Goal: Information Seeking & Learning: Learn about a topic

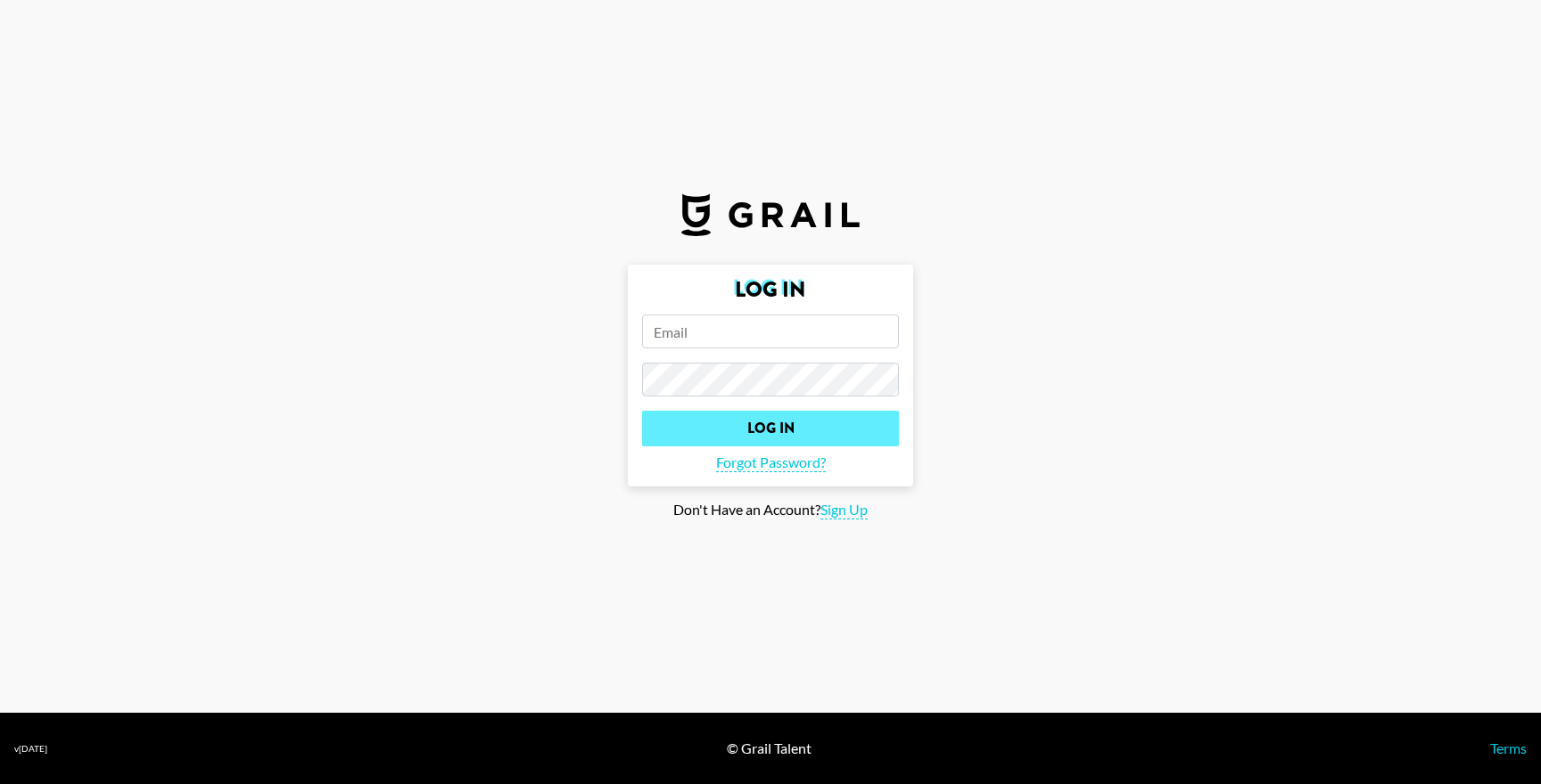
type input "[PERSON_NAME][EMAIL_ADDRESS][PERSON_NAME][DOMAIN_NAME]"
click at [691, 434] on input "Log In" at bounding box center [770, 429] width 257 height 36
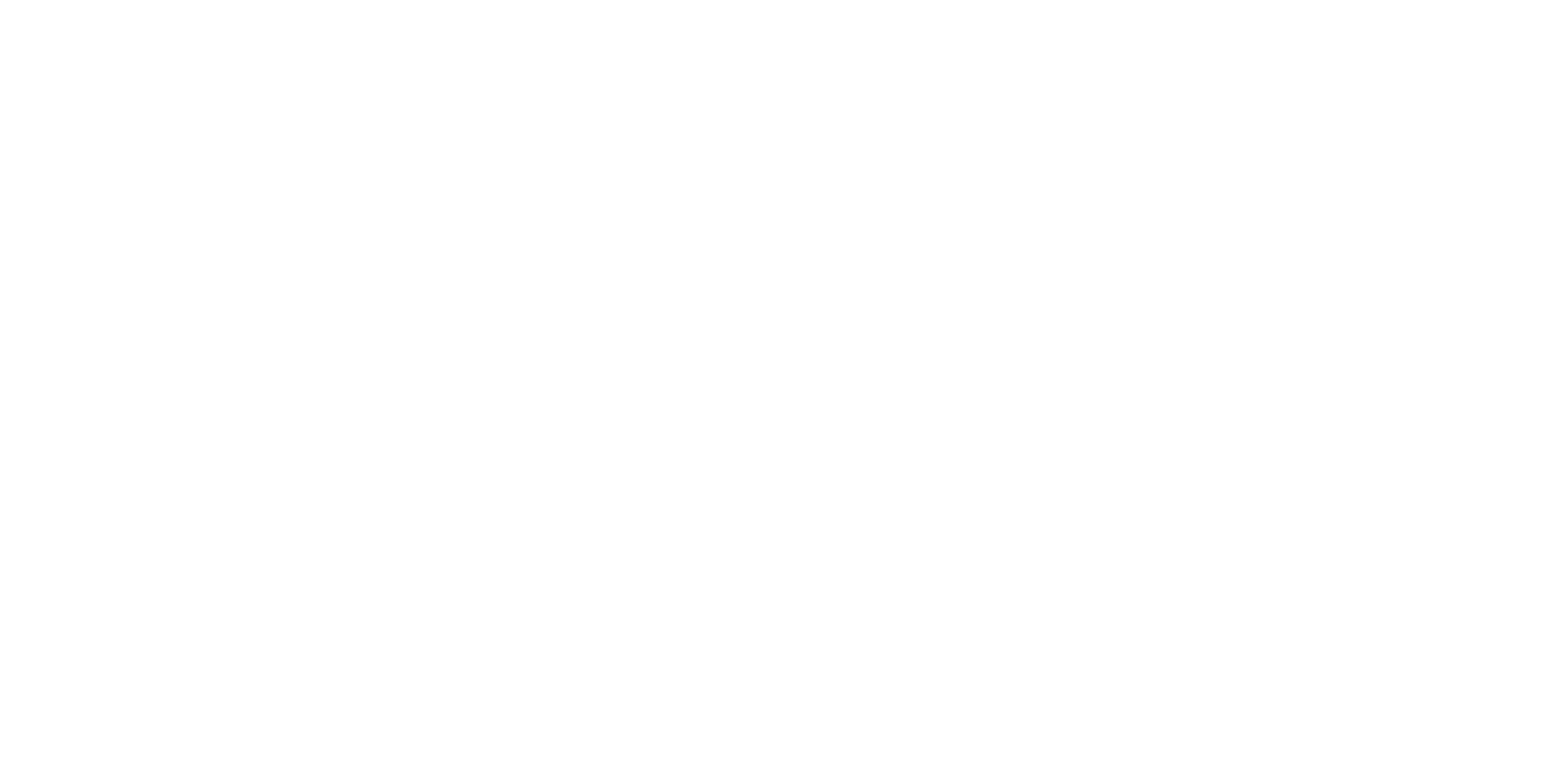
select select "Song"
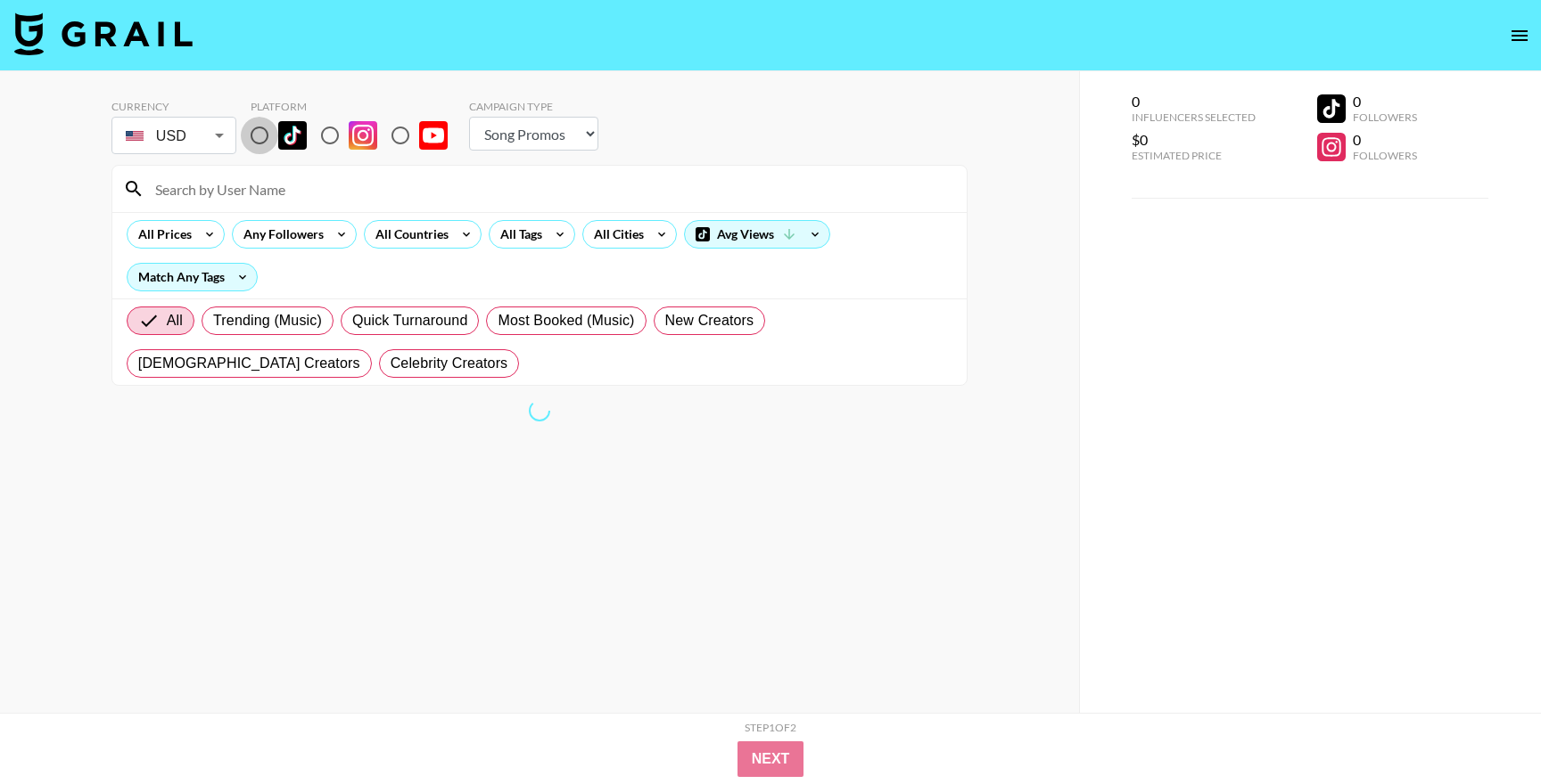
click at [252, 144] on input "radio" at bounding box center [259, 135] width 38 height 38
radio input "true"
click at [384, 215] on div "All Prices Any Followers All Countries All Tags All Cities Avg Views Match Any …" at bounding box center [540, 255] width 855 height 87
click at [385, 236] on div "All Countries" at bounding box center [408, 234] width 88 height 27
click at [391, 234] on div at bounding box center [770, 392] width 1541 height 784
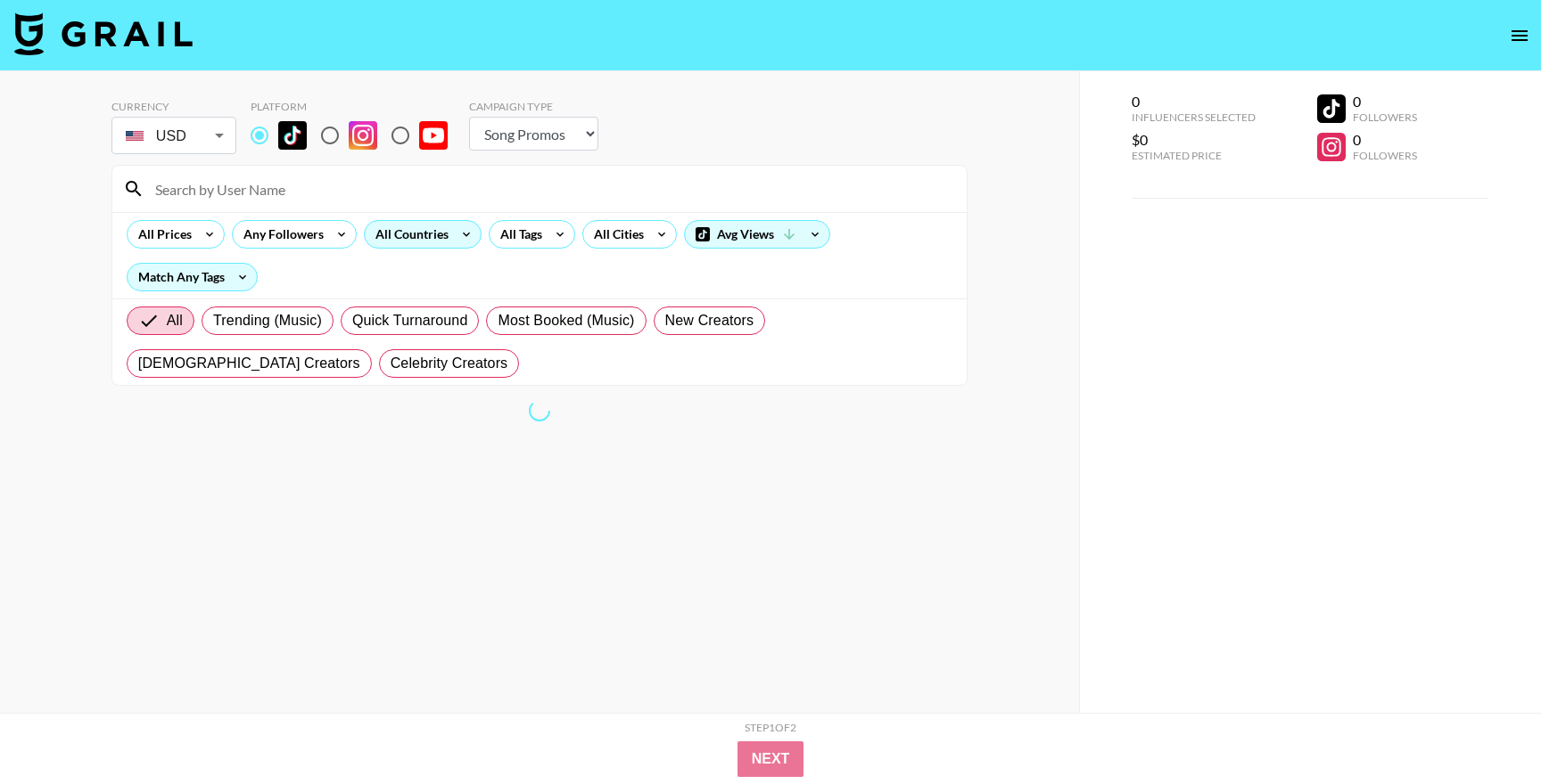
click at [406, 233] on div "All Countries" at bounding box center [408, 234] width 88 height 27
click at [469, 233] on div at bounding box center [770, 392] width 1541 height 784
click at [464, 233] on icon at bounding box center [466, 234] width 29 height 27
click at [244, 281] on div at bounding box center [770, 392] width 1541 height 784
click at [235, 280] on icon at bounding box center [243, 277] width 29 height 27
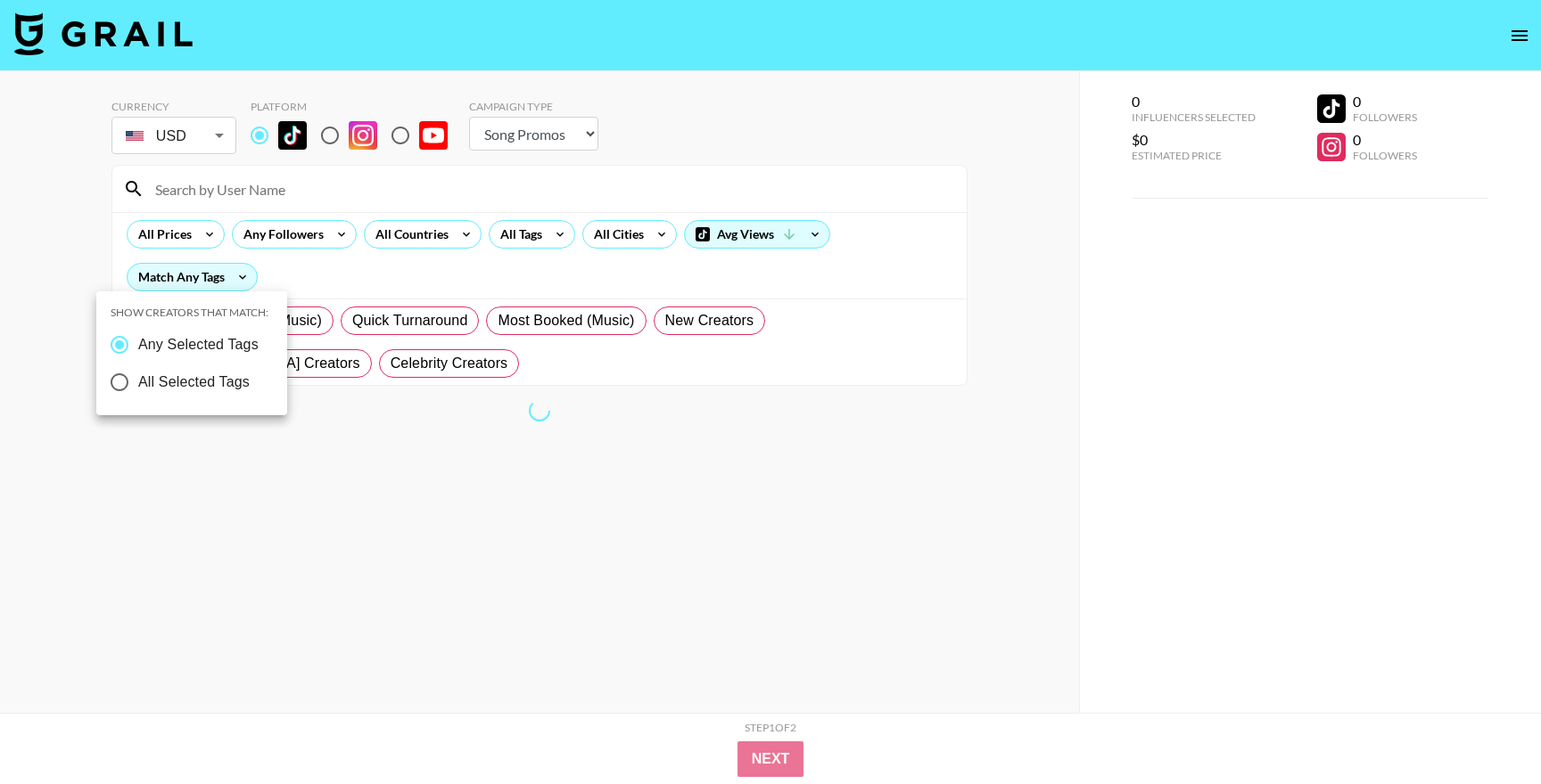
click at [177, 350] on span "Any Selected Tags" at bounding box center [198, 345] width 120 height 21
click at [138, 350] on input "Any Selected Tags" at bounding box center [120, 345] width 38 height 38
click at [126, 379] on input "All Selected Tags" at bounding box center [120, 382] width 38 height 38
radio input "true"
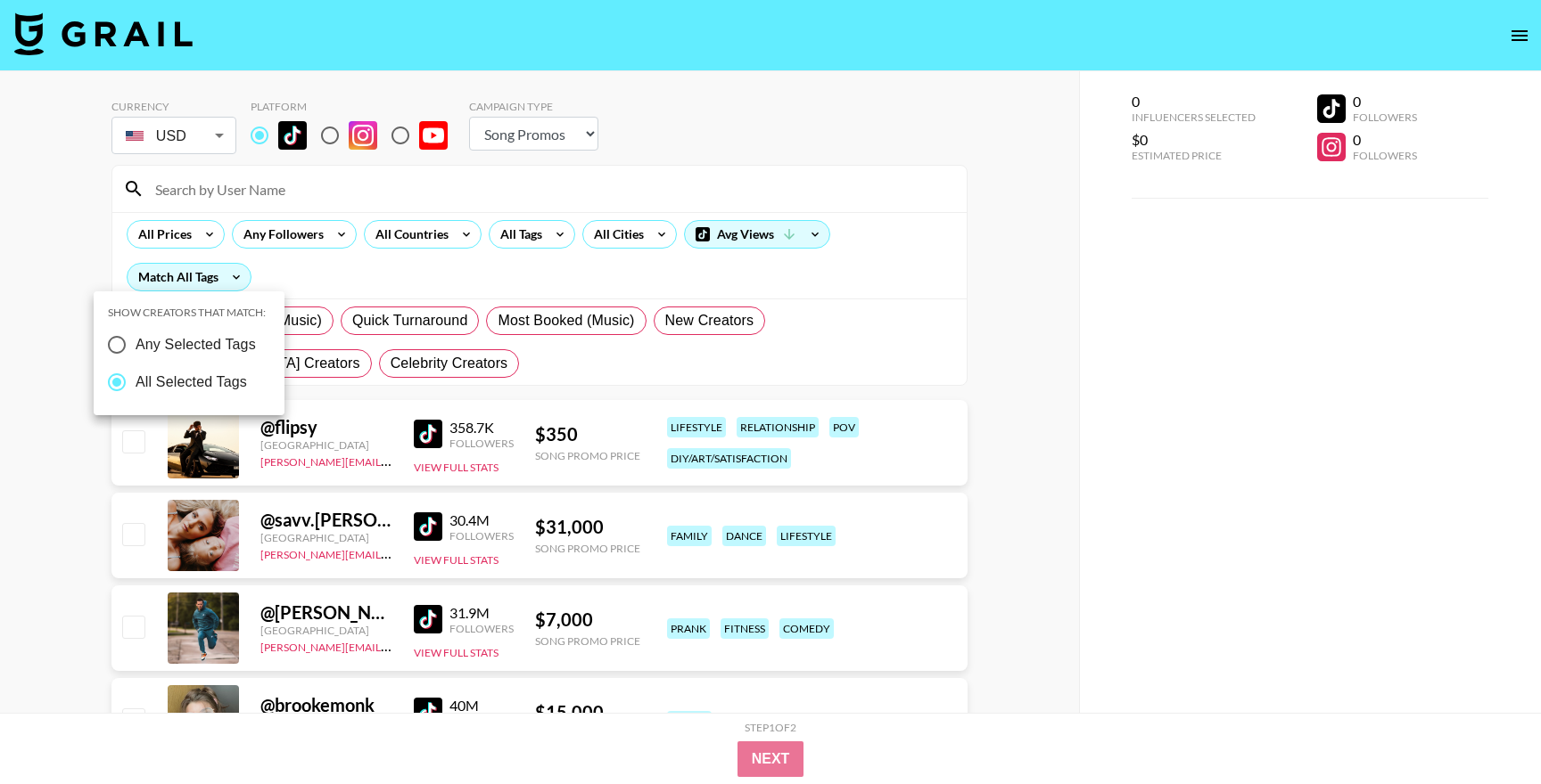
click at [136, 354] on span "Any Selected Tags" at bounding box center [196, 345] width 120 height 21
click at [136, 354] on input "Any Selected Tags" at bounding box center [117, 345] width 38 height 38
radio input "true"
radio input "false"
click at [453, 262] on div at bounding box center [770, 392] width 1541 height 784
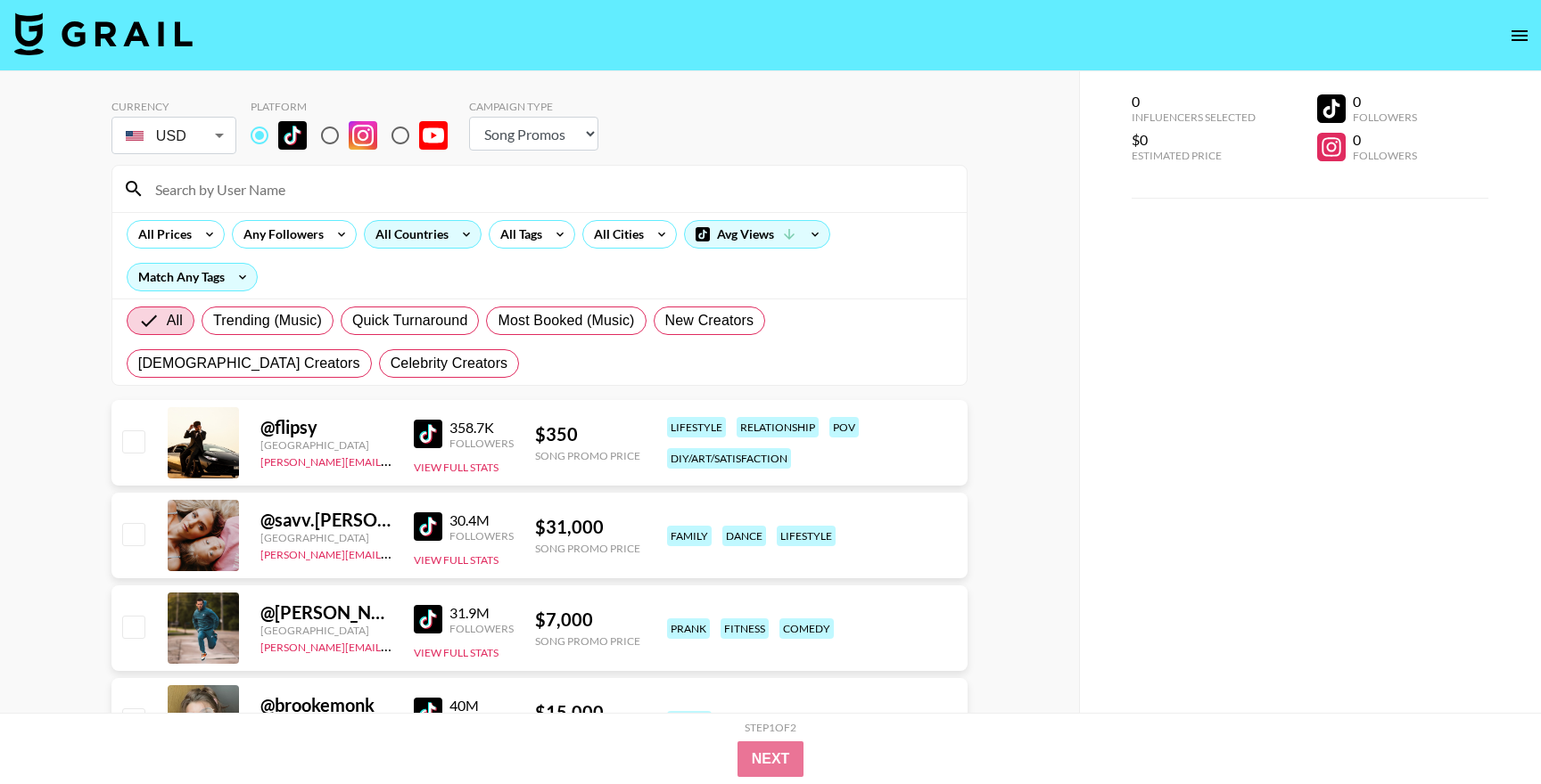
click at [448, 230] on div "All Countries" at bounding box center [408, 234] width 88 height 27
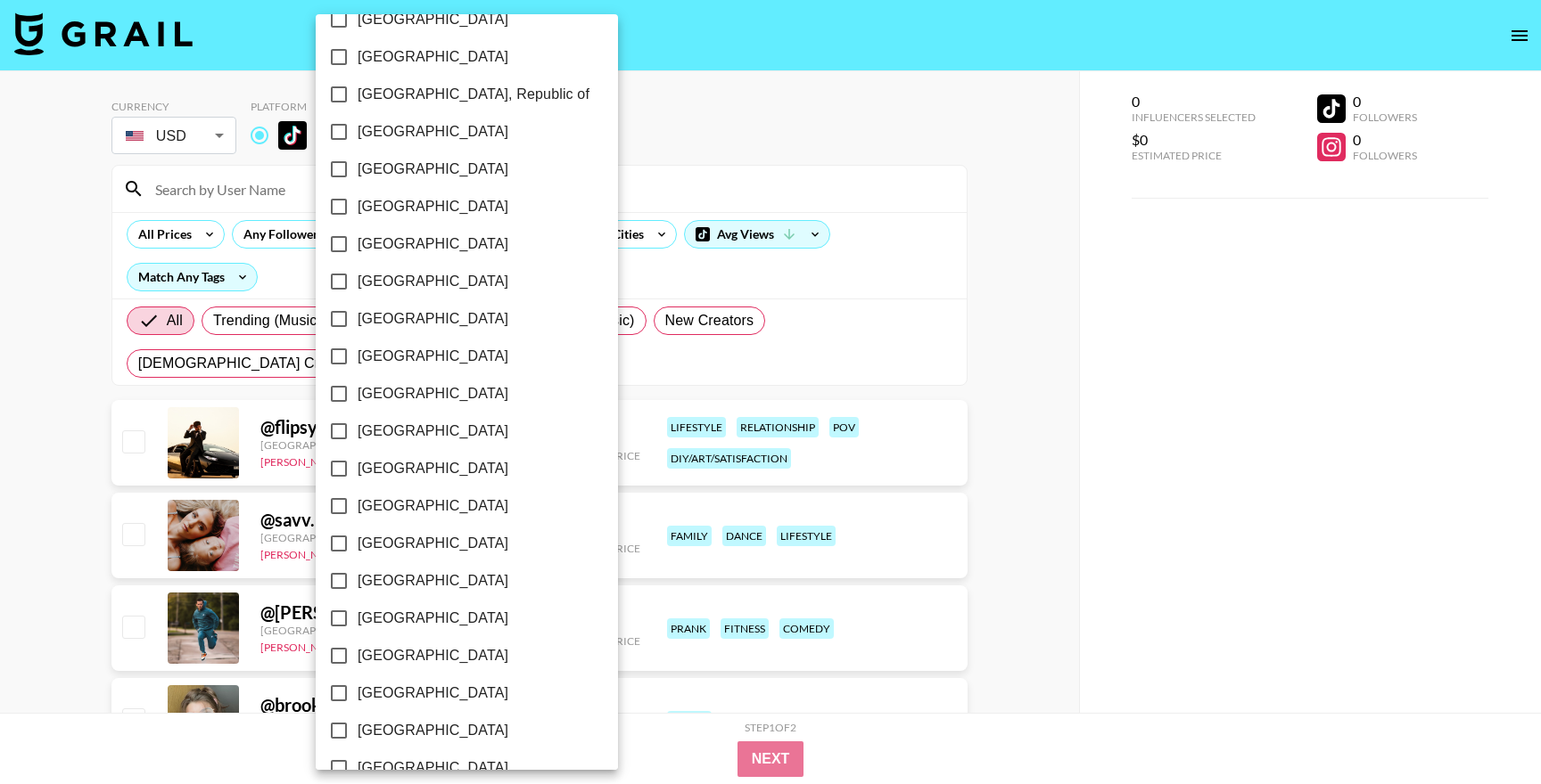
scroll to position [947, 0]
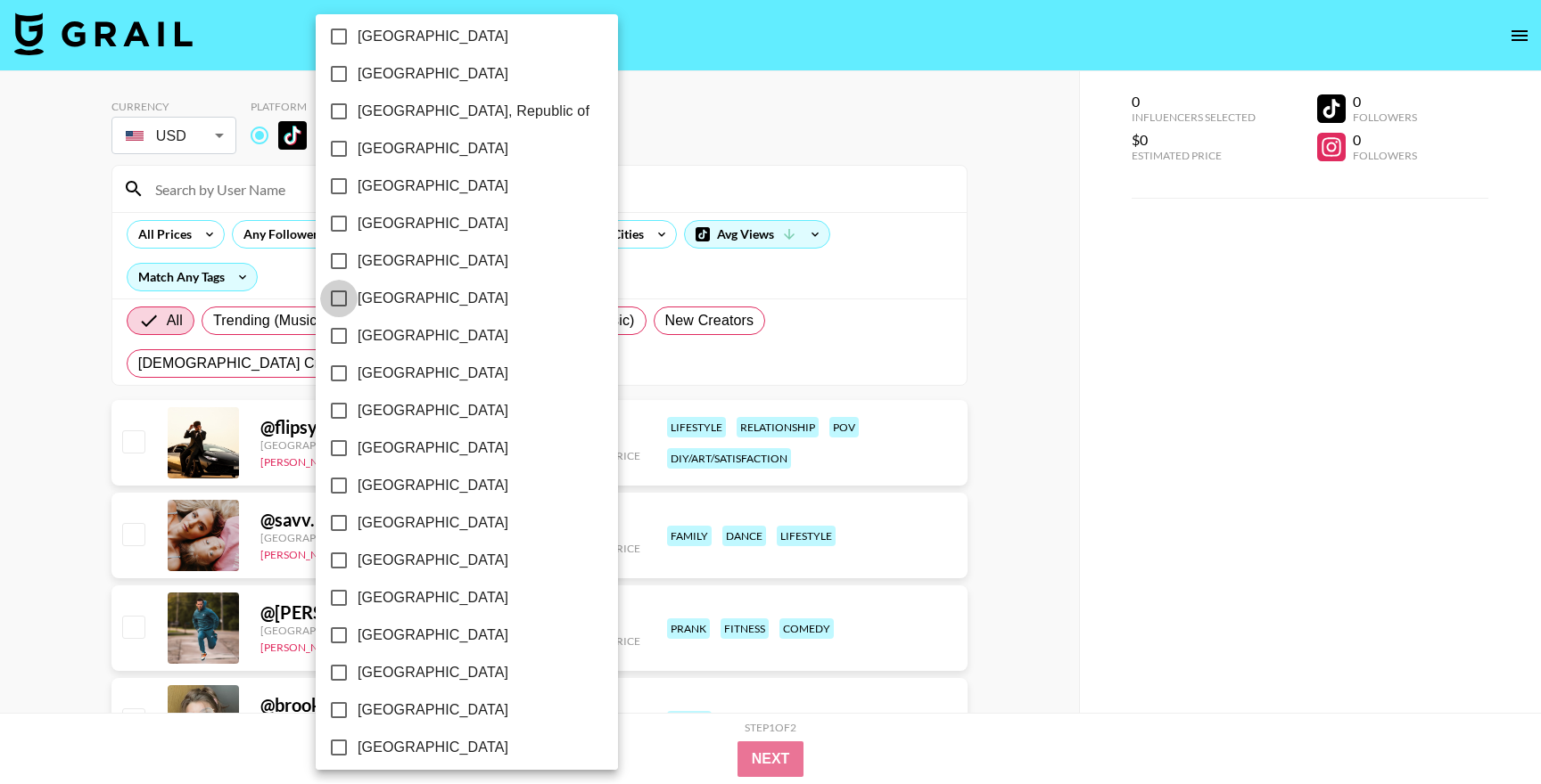
click at [355, 294] on input "[GEOGRAPHIC_DATA]" at bounding box center [338, 299] width 38 height 38
checkbox input "true"
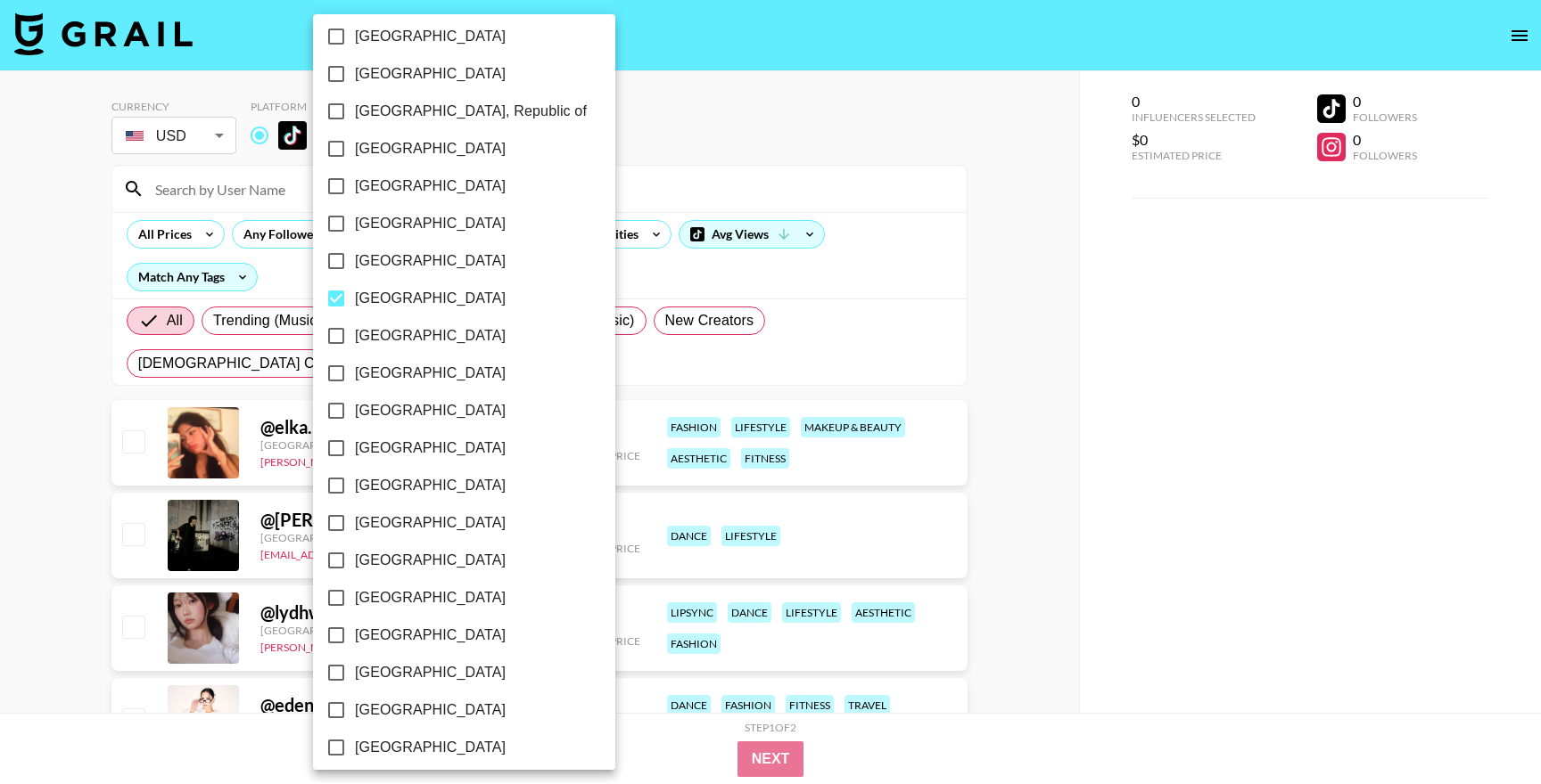
click at [676, 182] on div at bounding box center [770, 392] width 1541 height 784
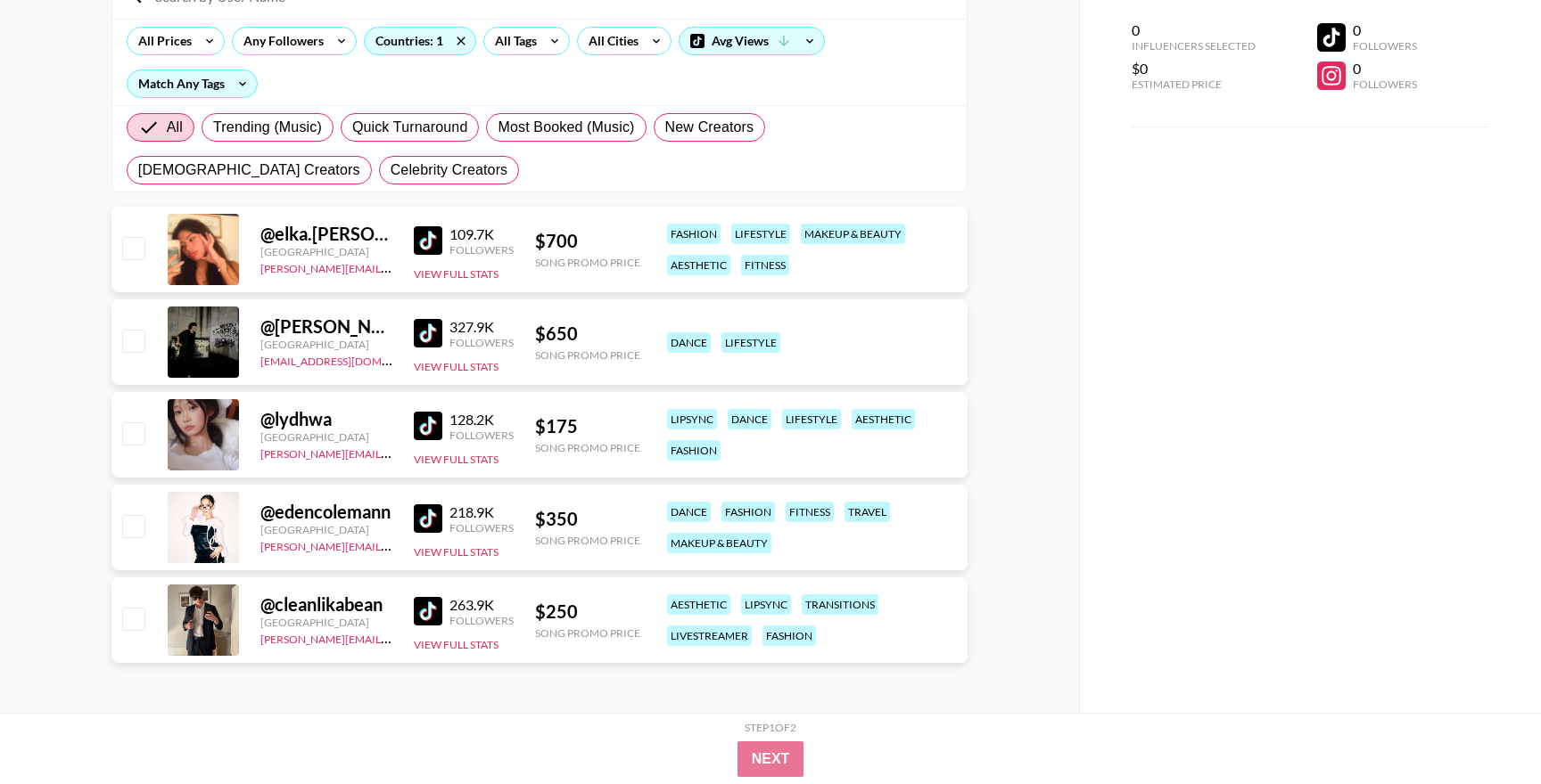
scroll to position [0, 0]
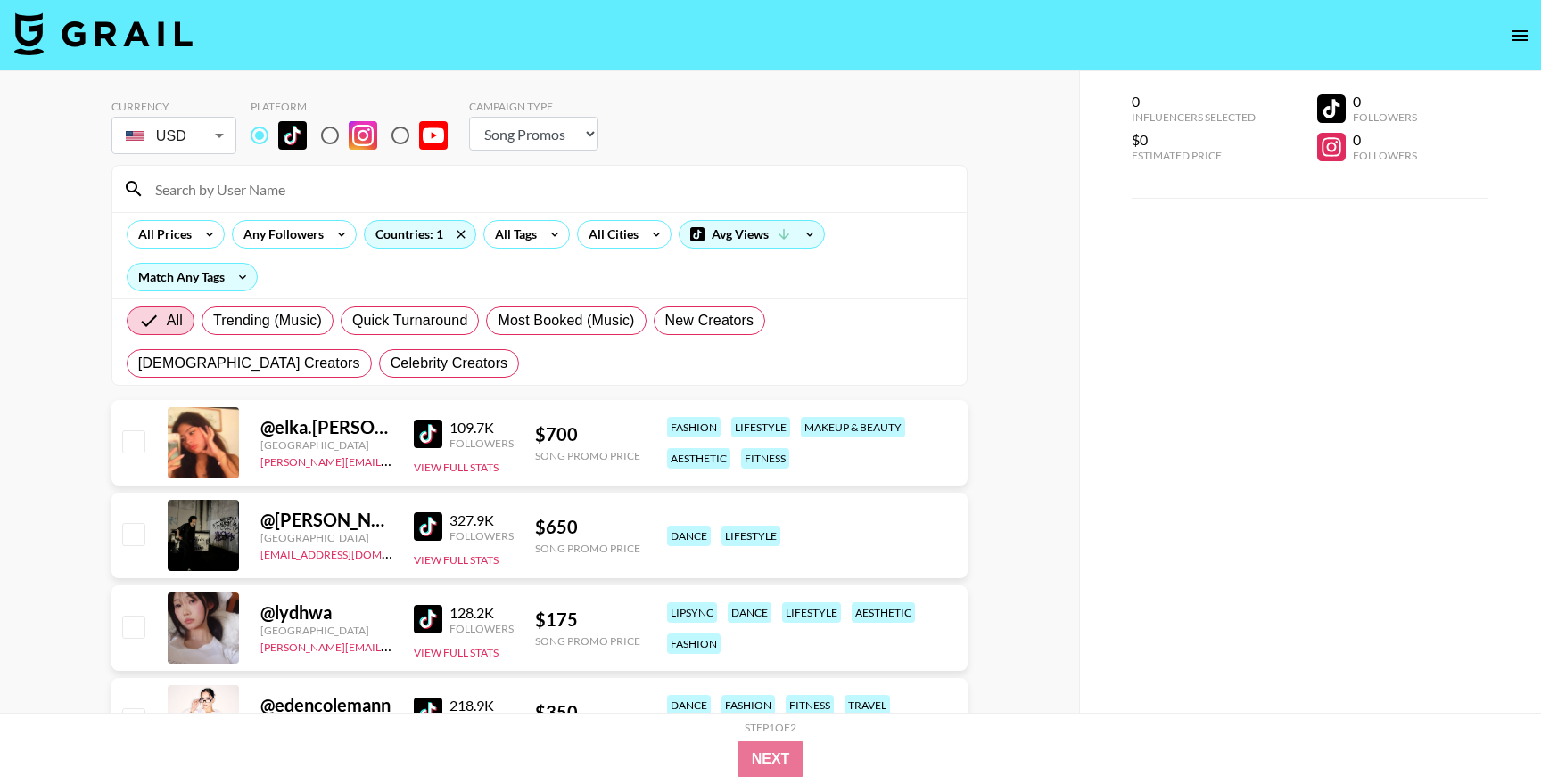
click at [339, 141] on input "radio" at bounding box center [330, 135] width 38 height 38
radio input "true"
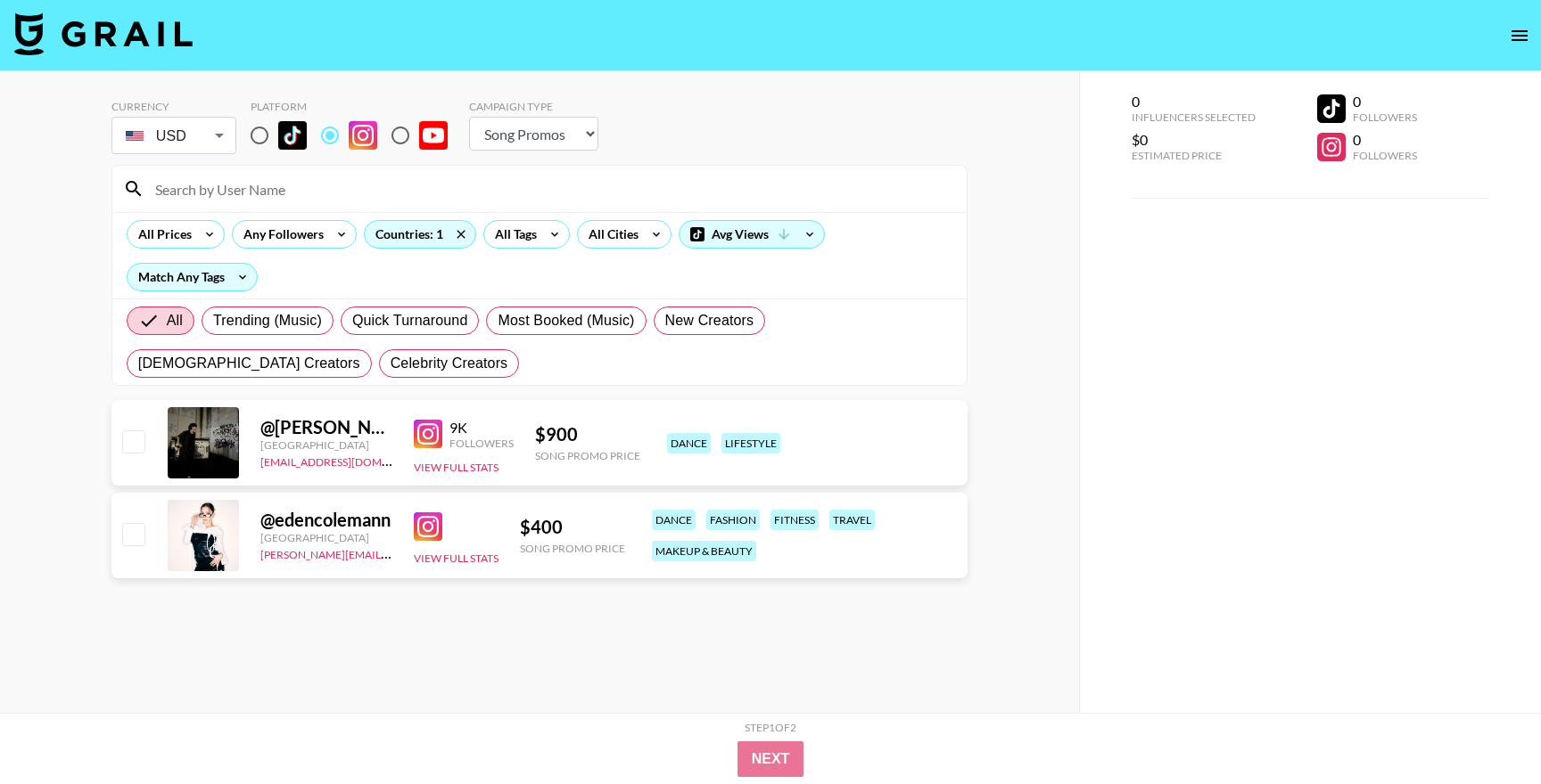
scroll to position [71, 0]
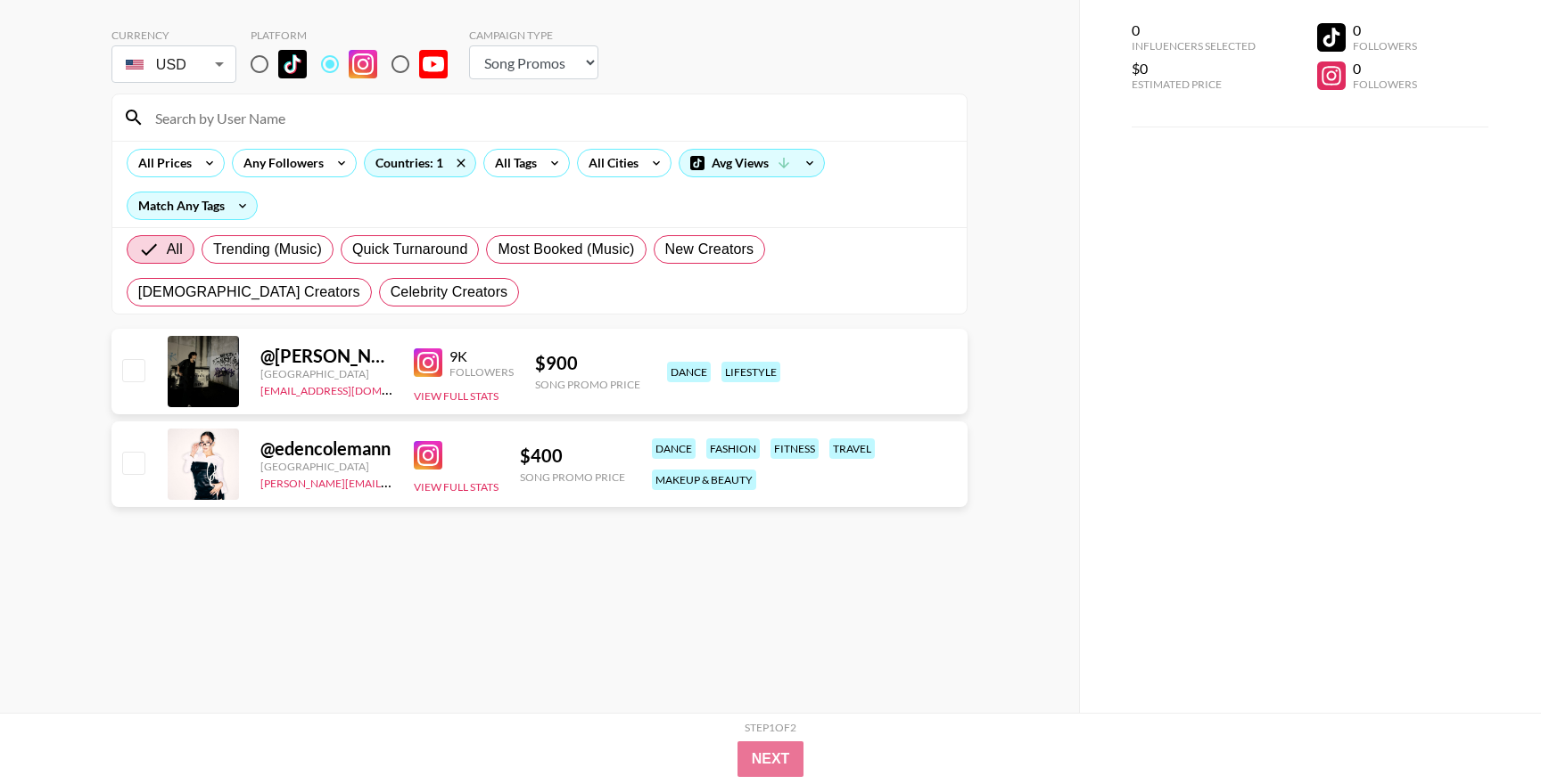
click at [423, 456] on img at bounding box center [428, 456] width 29 height 29
click at [410, 175] on div "Countries: 1" at bounding box center [419, 163] width 111 height 27
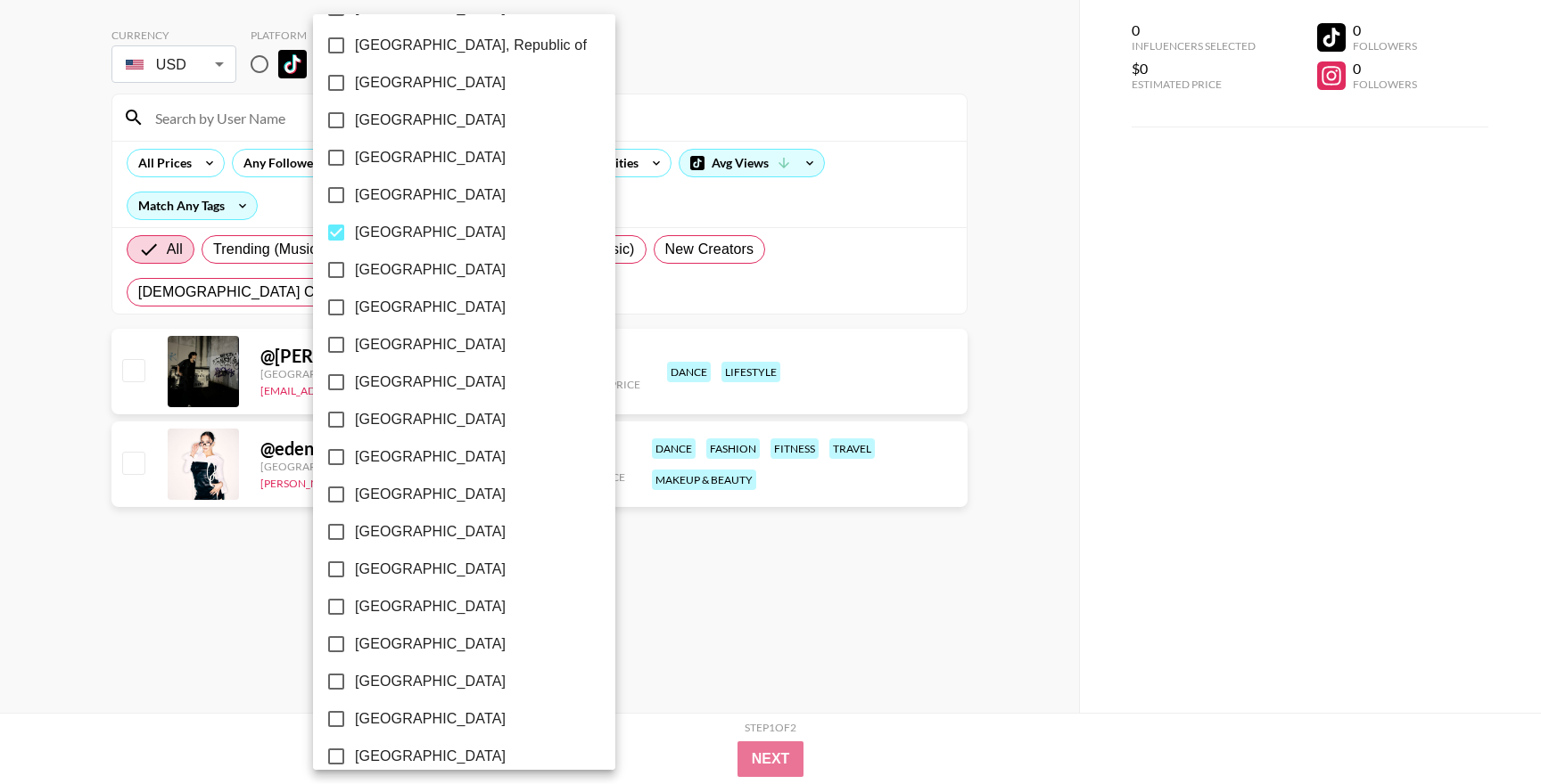
scroll to position [1087, 0]
click at [337, 167] on input "[GEOGRAPHIC_DATA]" at bounding box center [335, 157] width 38 height 38
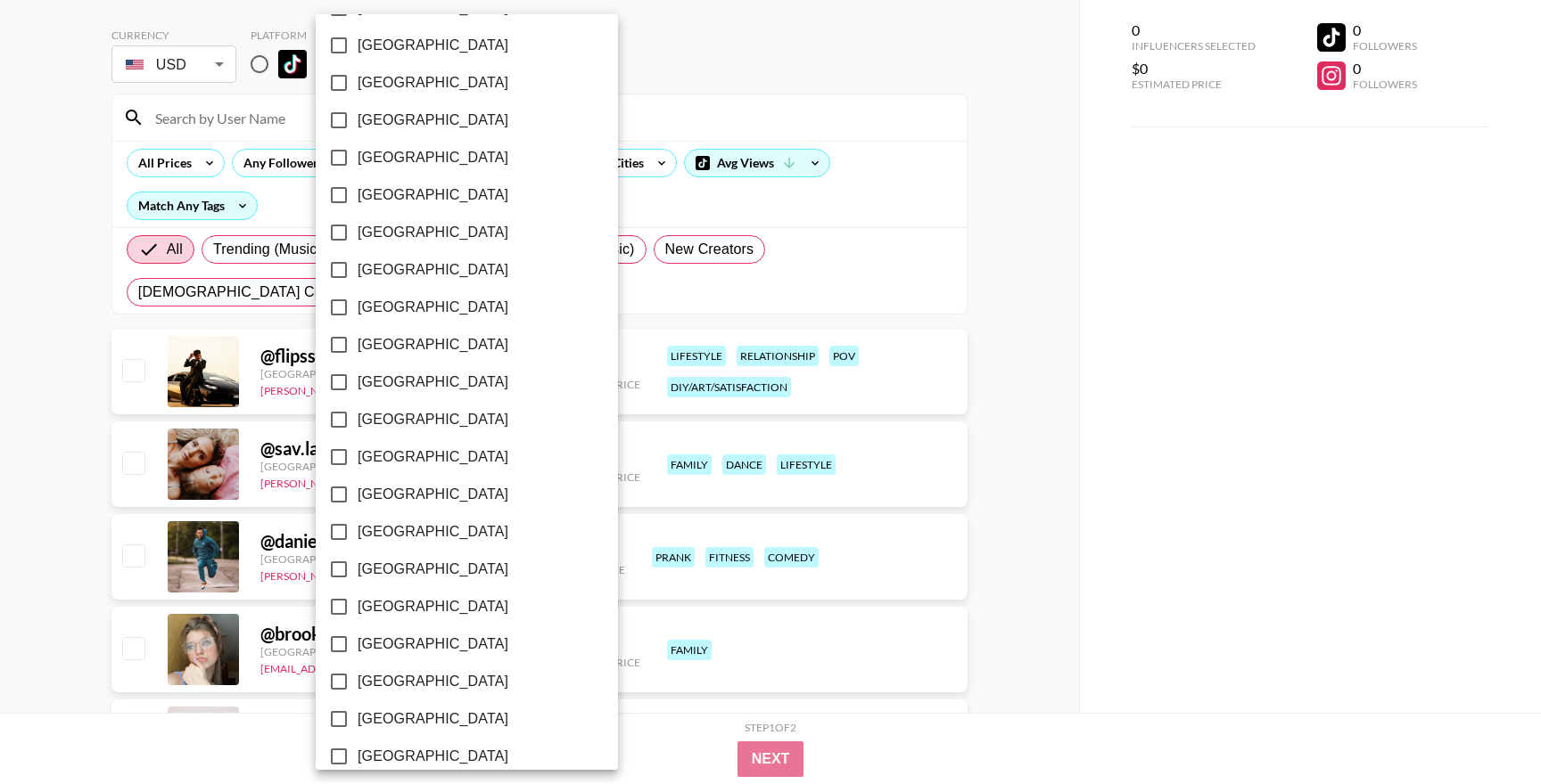
click at [419, 153] on span "[GEOGRAPHIC_DATA]" at bounding box center [433, 158] width 150 height 21
click at [358, 153] on input "[GEOGRAPHIC_DATA]" at bounding box center [338, 157] width 38 height 38
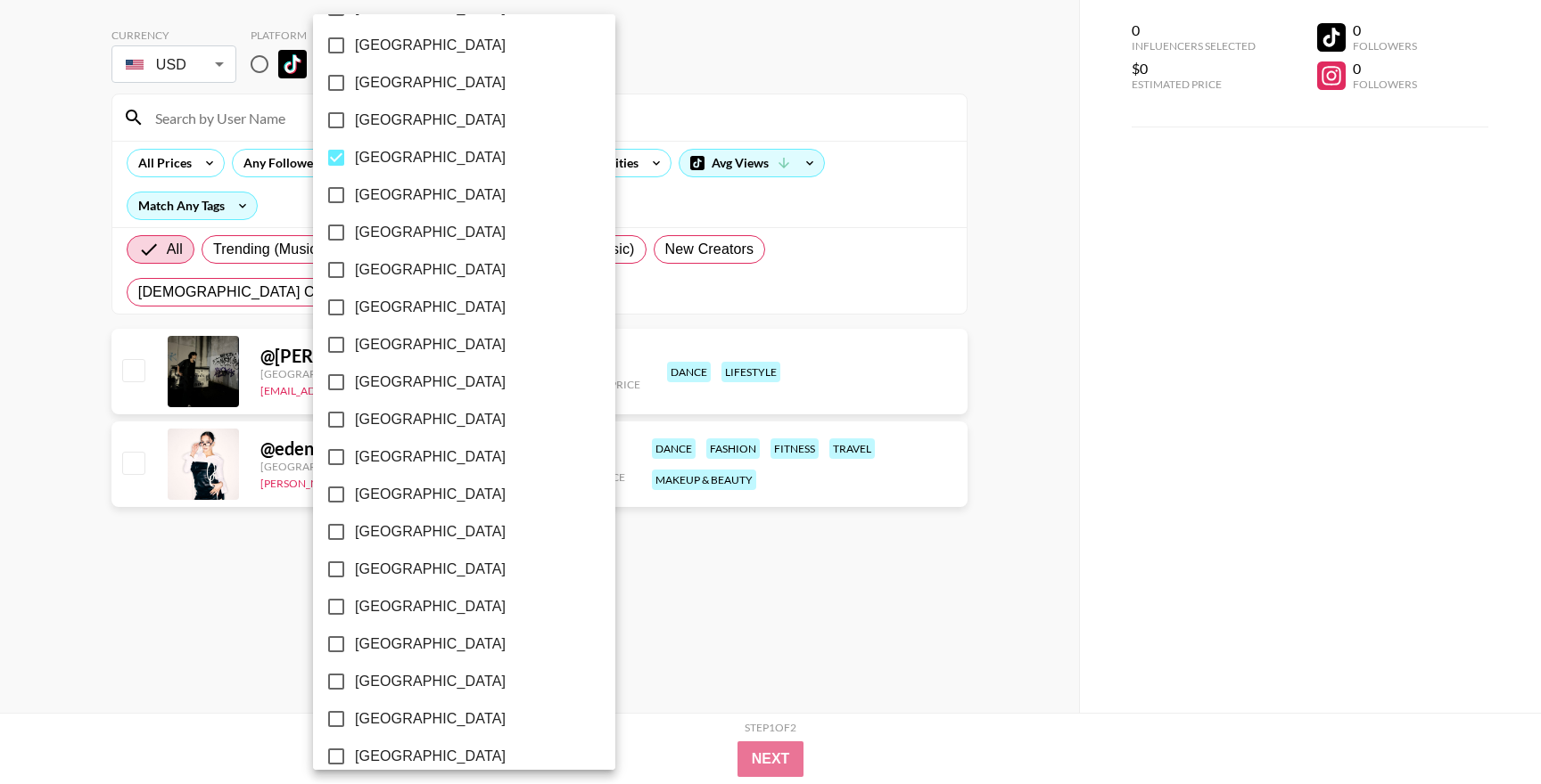
click at [432, 161] on span "[GEOGRAPHIC_DATA]" at bounding box center [430, 158] width 150 height 21
click at [355, 161] on input "[GEOGRAPHIC_DATA]" at bounding box center [335, 157] width 38 height 38
checkbox input "false"
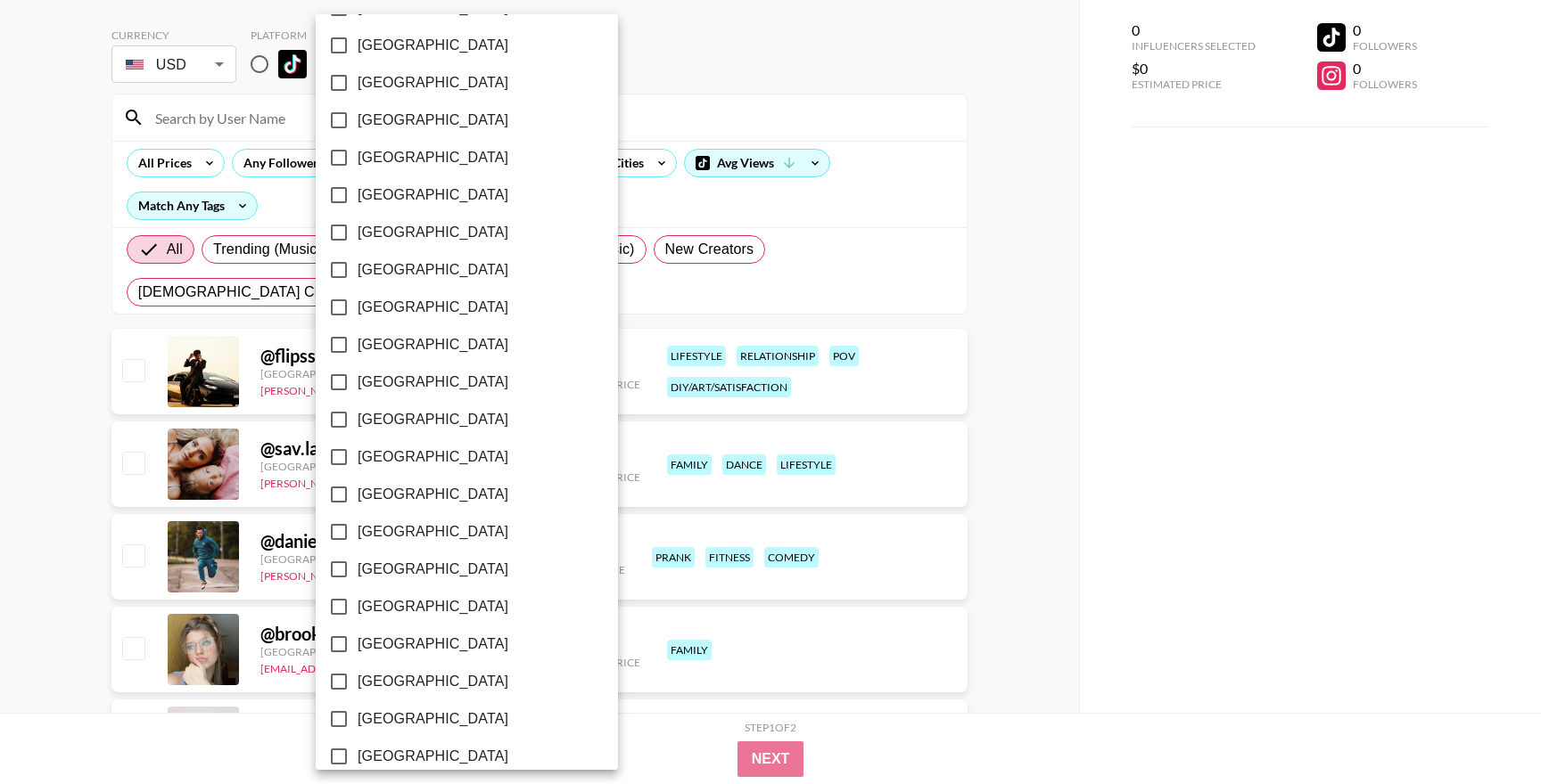
click at [219, 202] on div at bounding box center [770, 392] width 1541 height 784
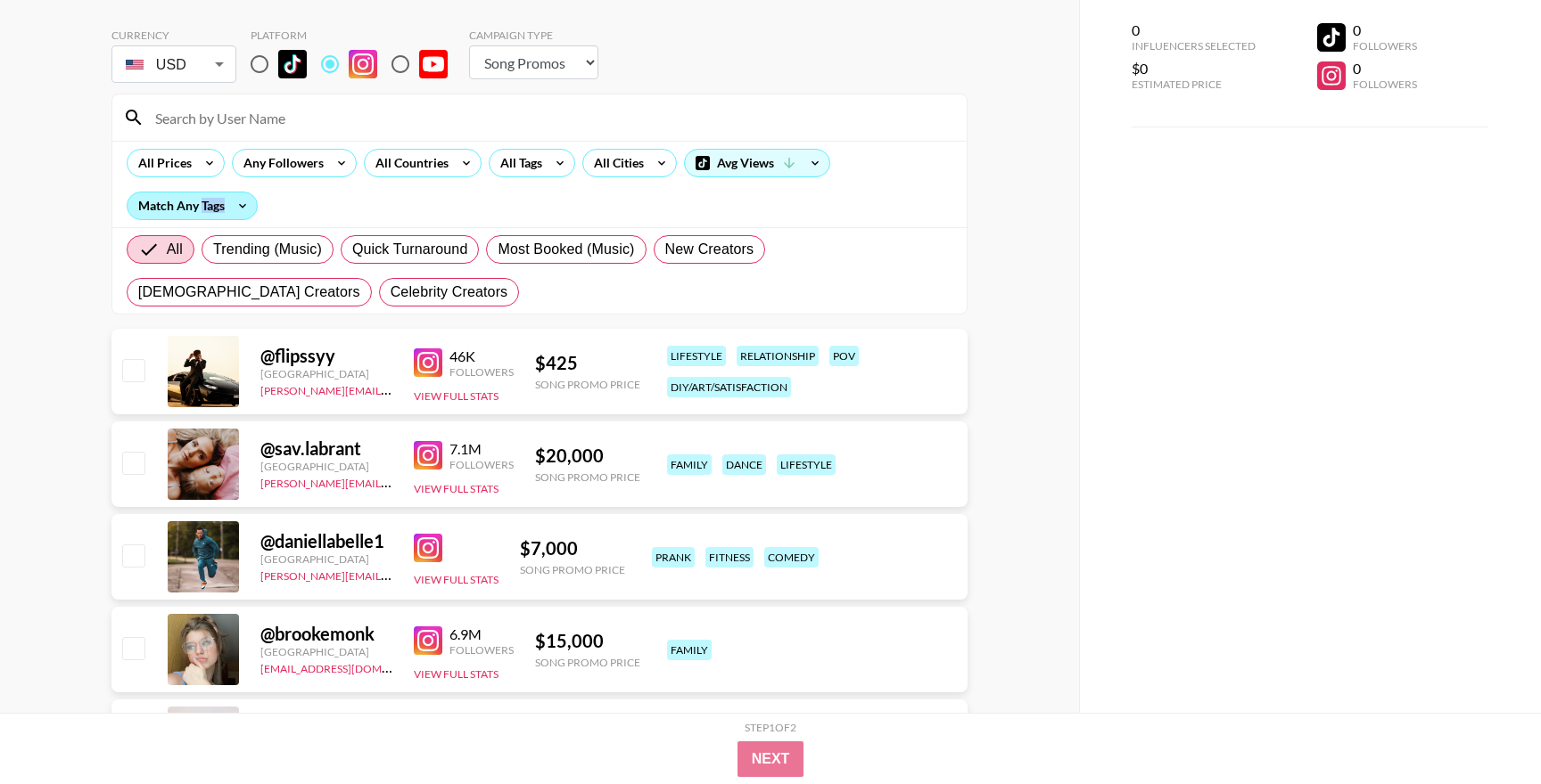
click at [216, 207] on div "Match Any Tags" at bounding box center [192, 206] width 129 height 27
click at [216, 207] on div at bounding box center [770, 392] width 1541 height 784
click at [216, 207] on div "Match Any Tags" at bounding box center [192, 206] width 129 height 27
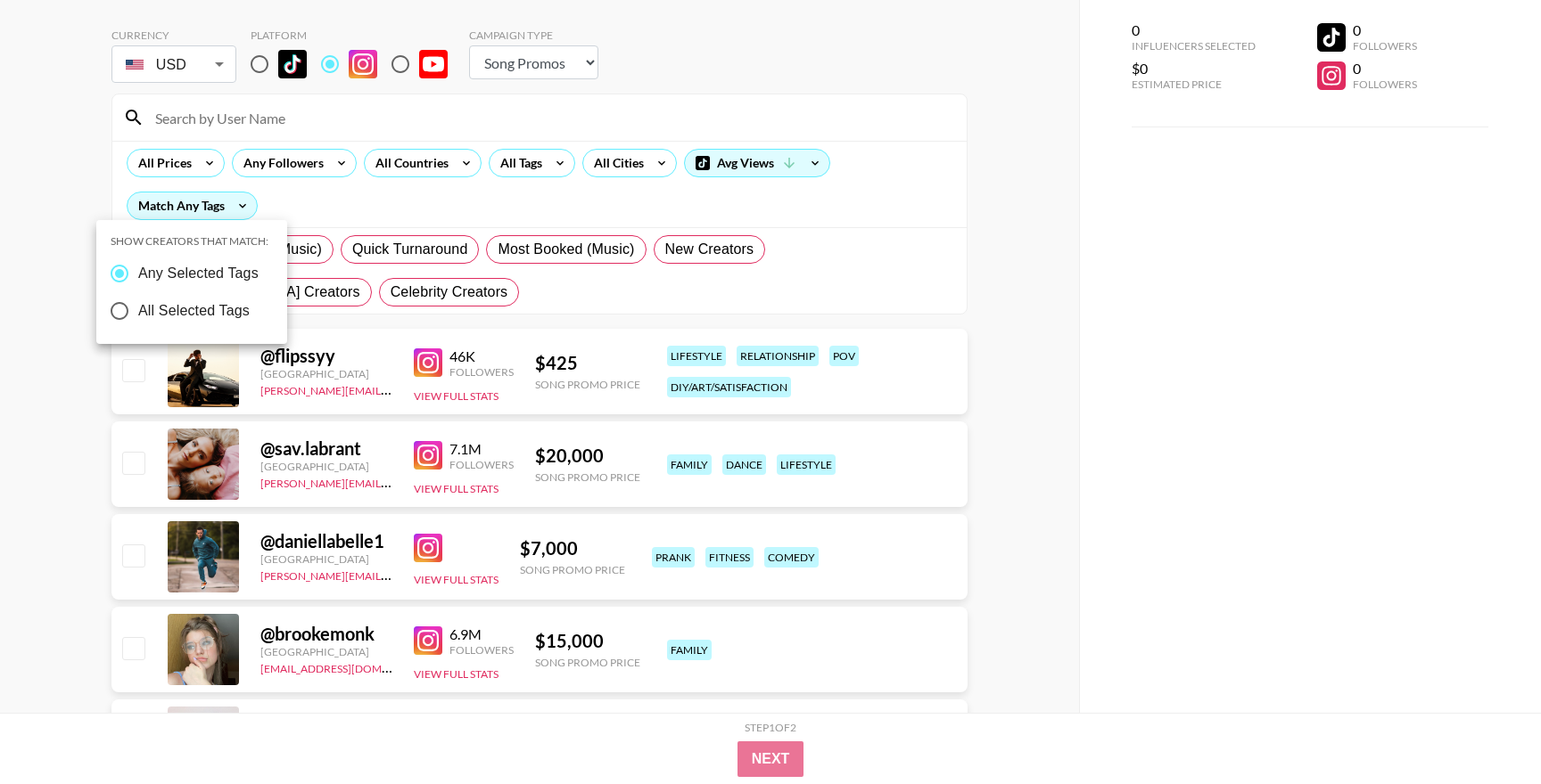
click at [490, 190] on div at bounding box center [770, 392] width 1541 height 784
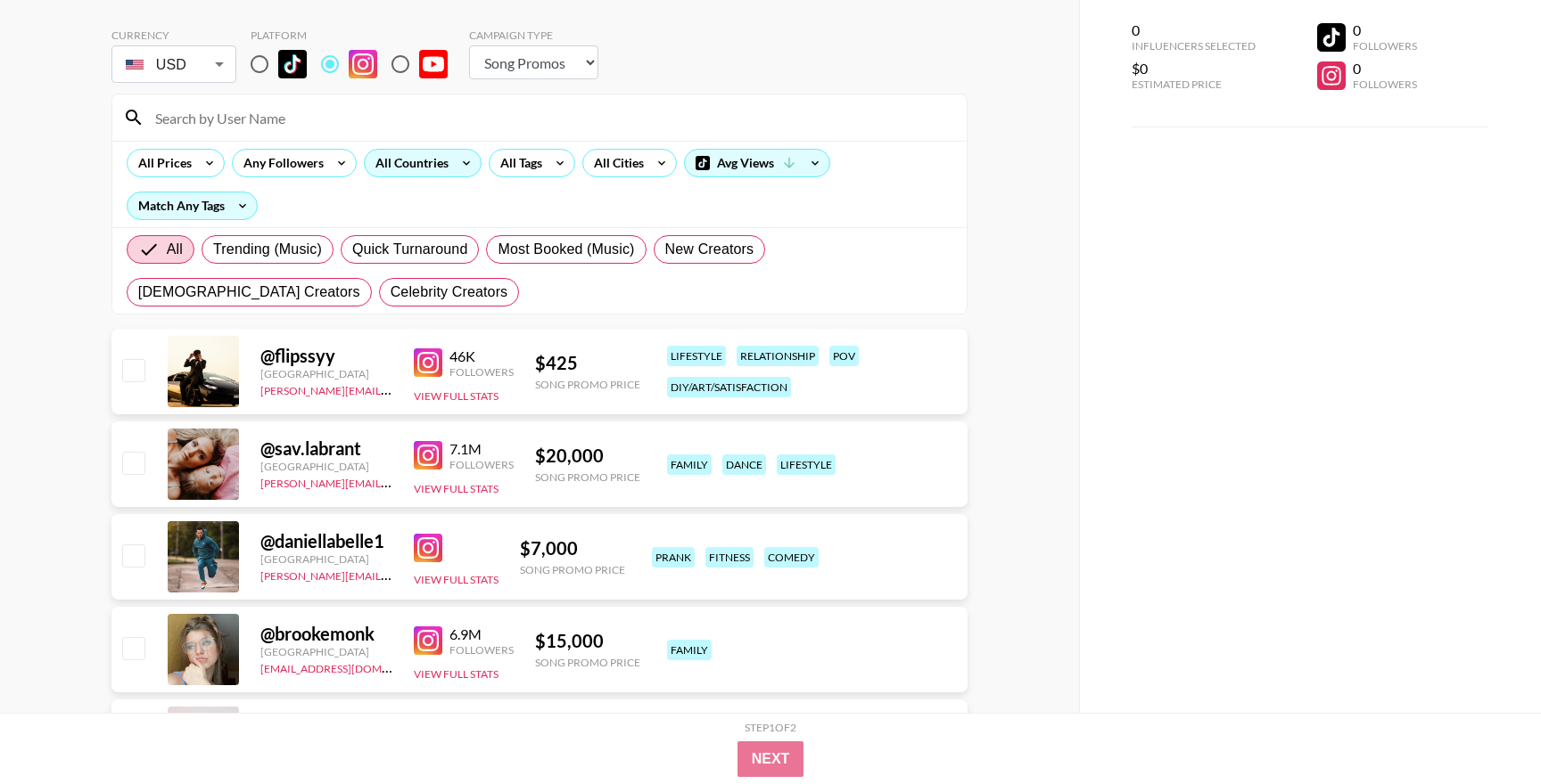
click at [414, 167] on div "All Countries" at bounding box center [408, 163] width 88 height 27
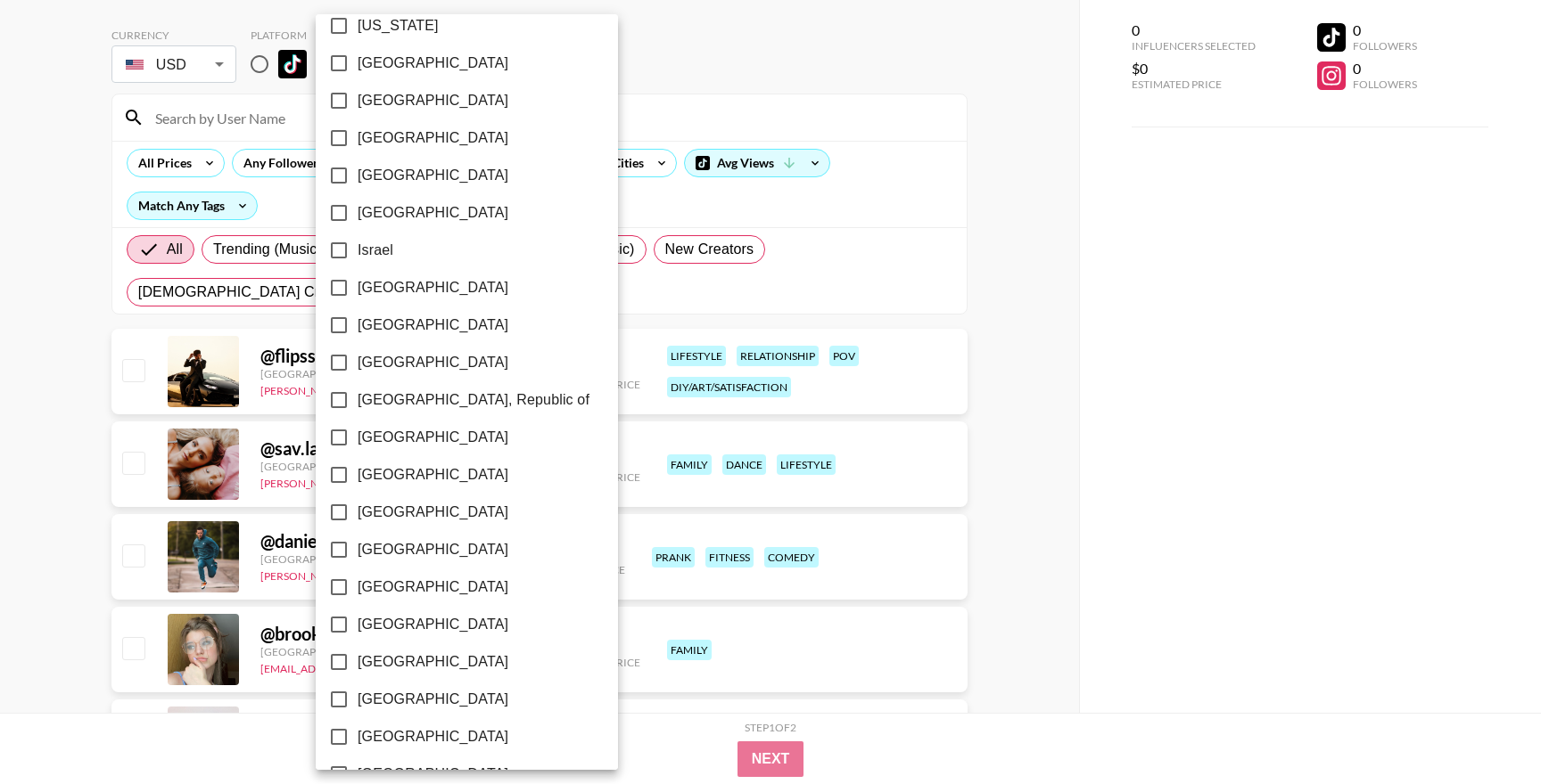
scroll to position [645, 0]
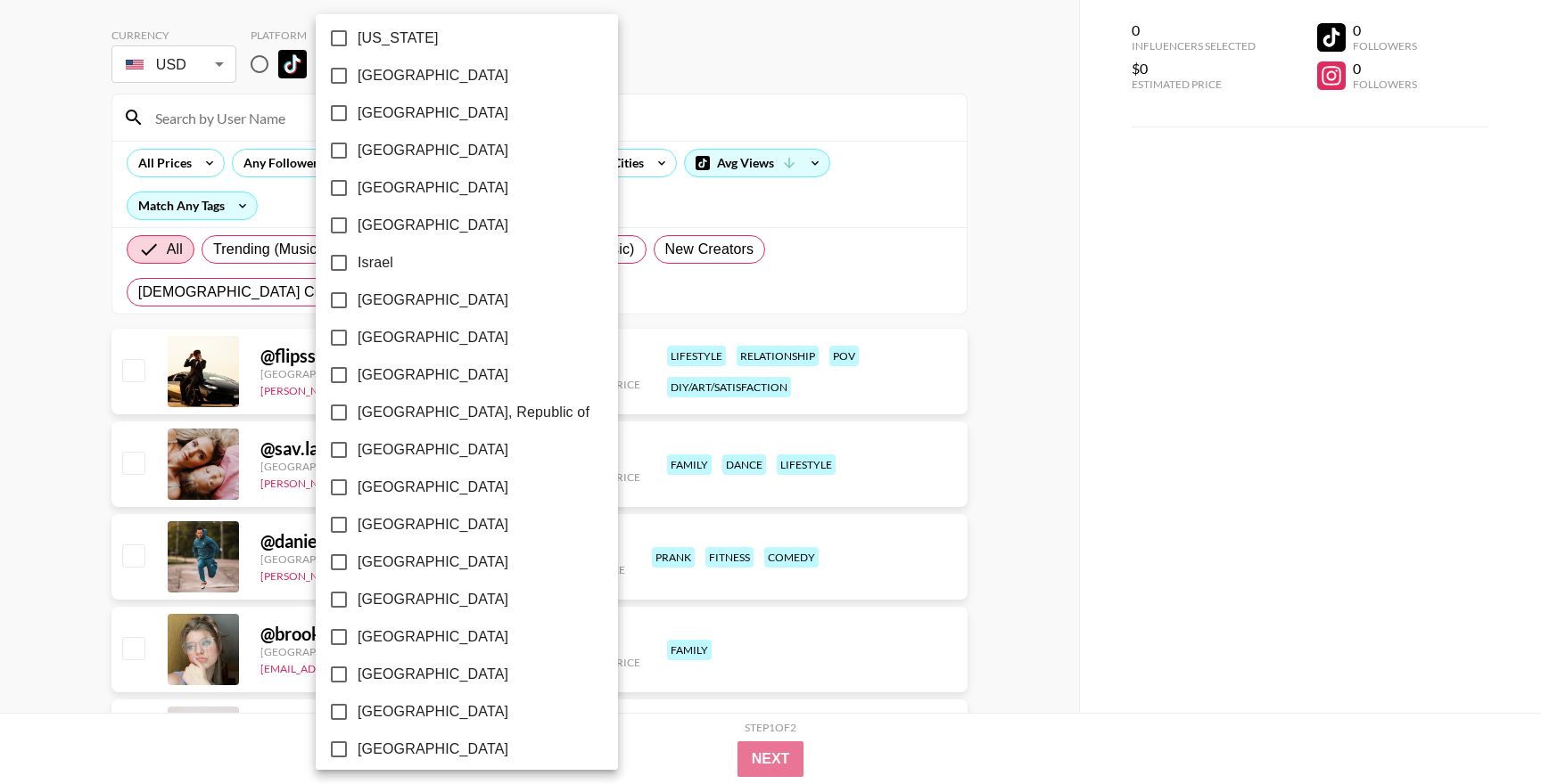
click at [384, 228] on span "[GEOGRAPHIC_DATA]" at bounding box center [433, 225] width 150 height 21
click at [358, 228] on input "[GEOGRAPHIC_DATA]" at bounding box center [338, 225] width 38 height 38
checkbox input "true"
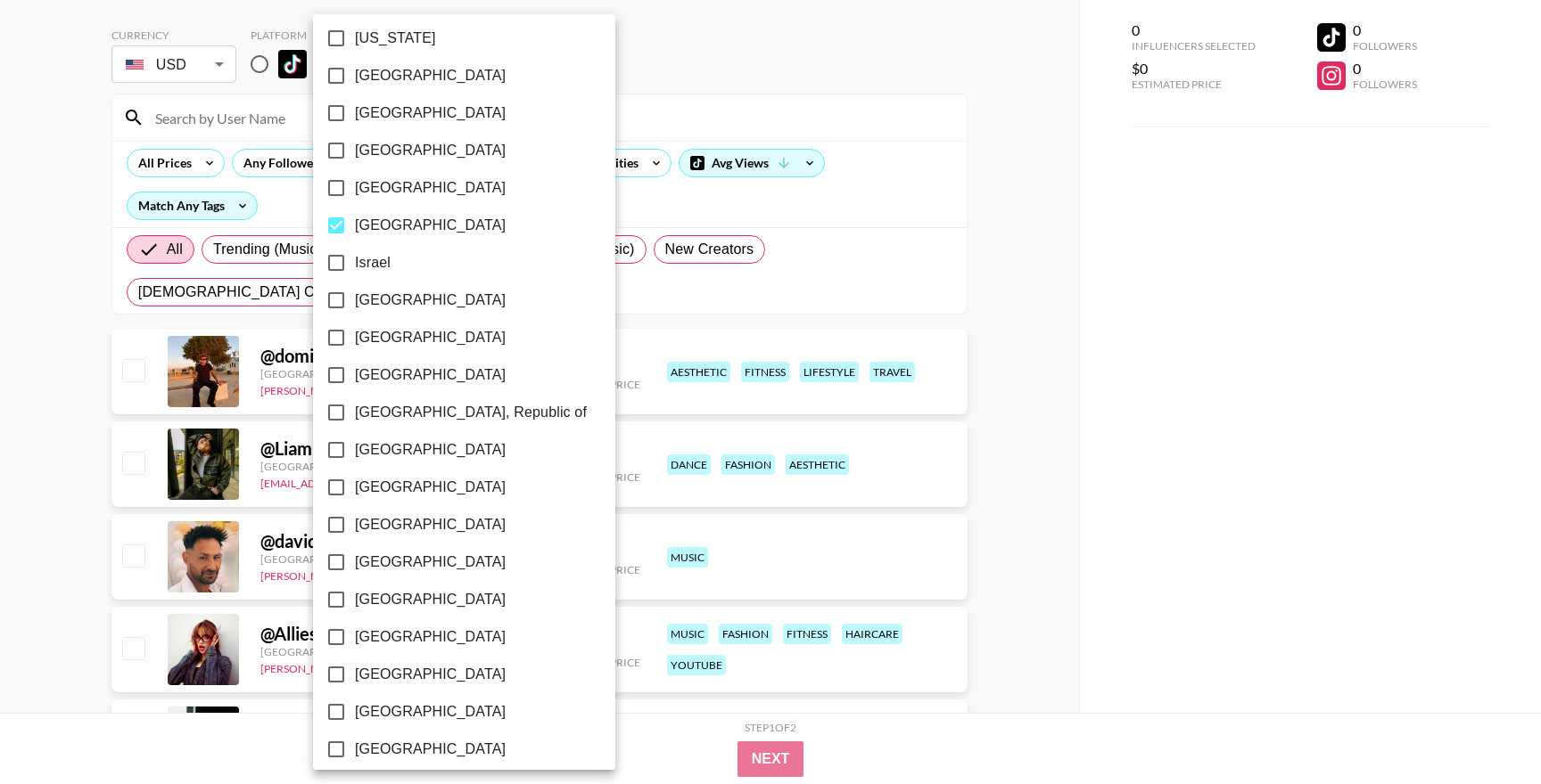
click at [711, 112] on div at bounding box center [770, 392] width 1541 height 784
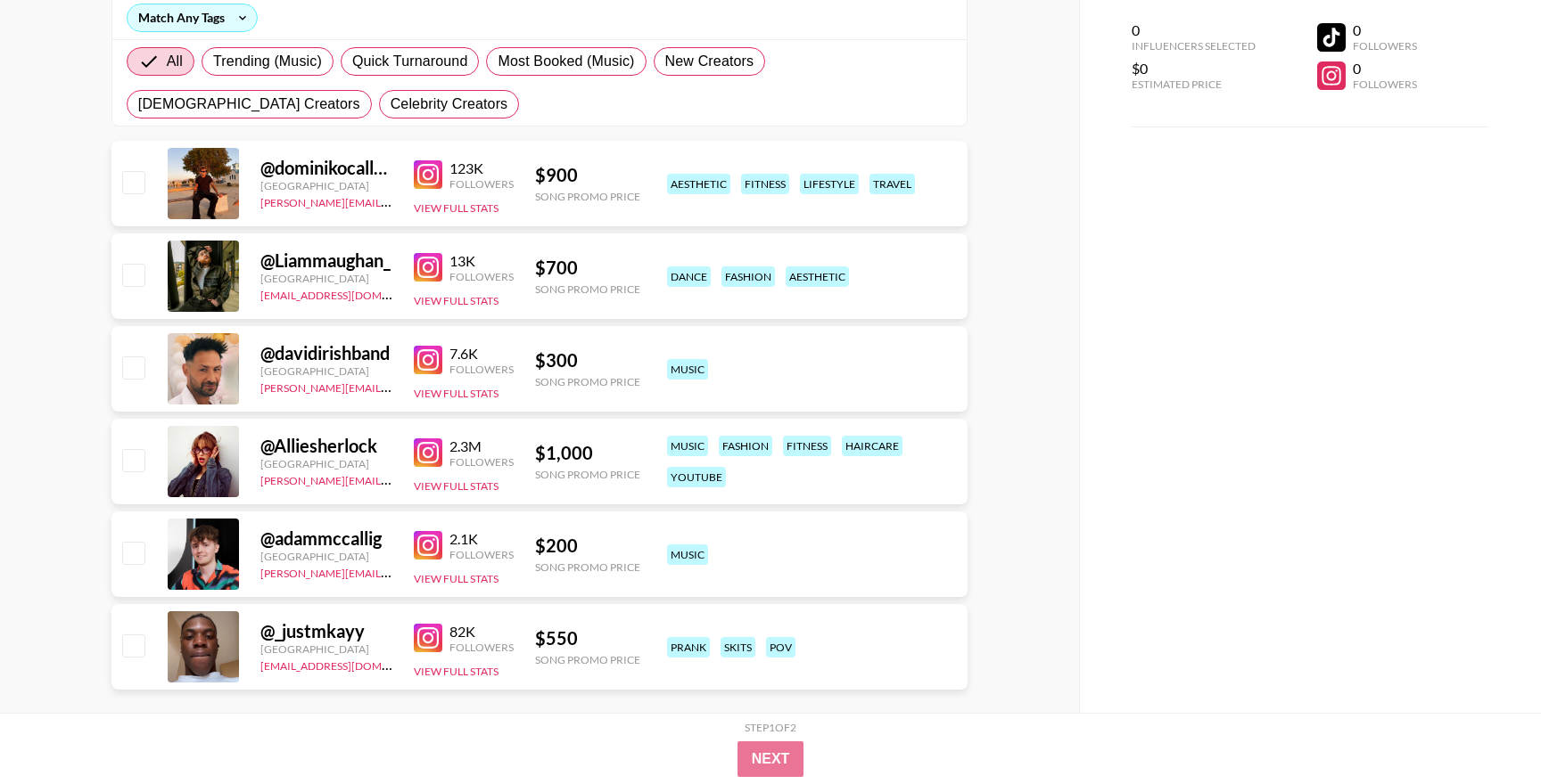
scroll to position [286, 0]
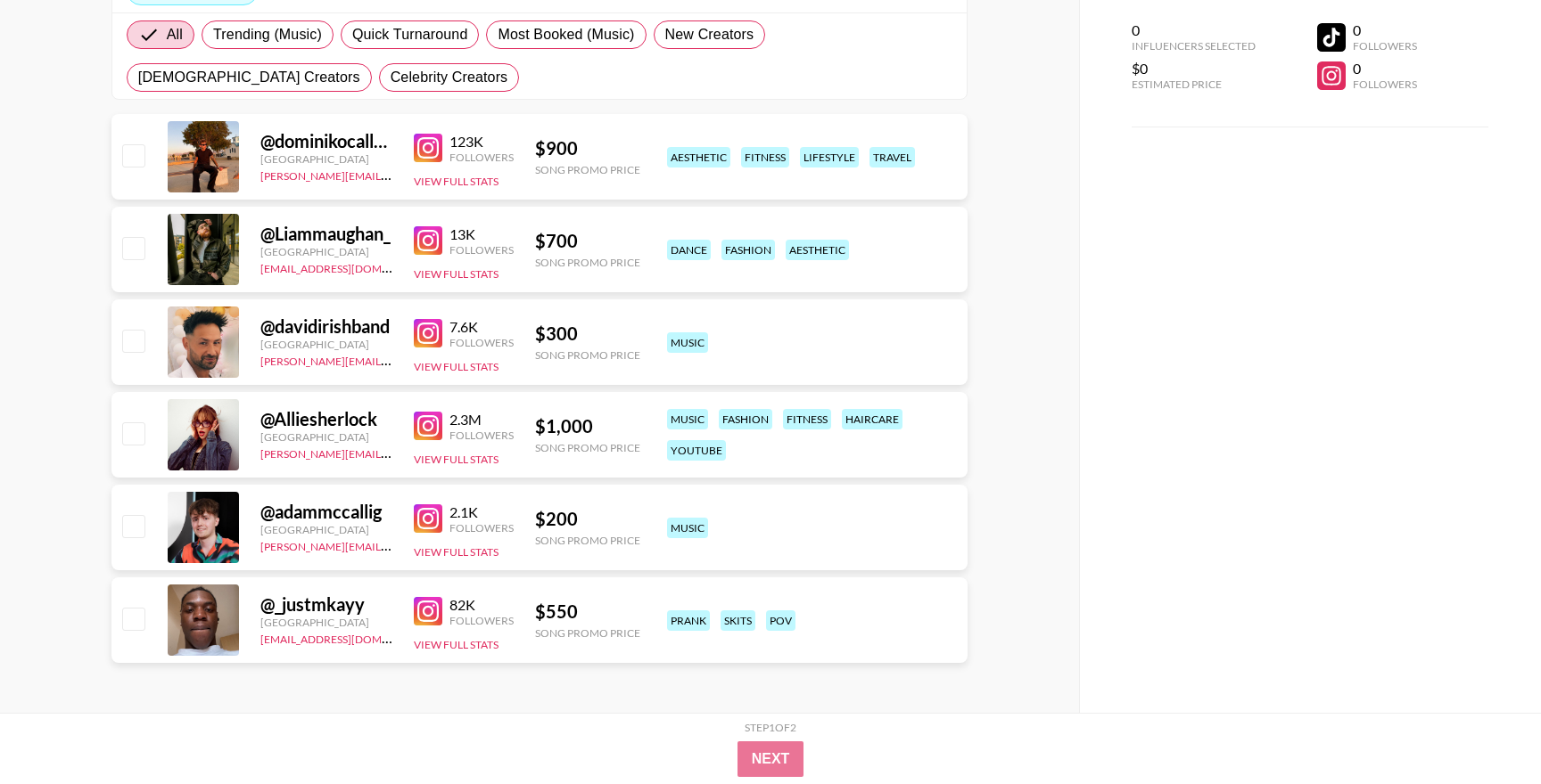
click at [430, 149] on img at bounding box center [428, 148] width 29 height 29
